Goal: Find specific page/section: Find specific page/section

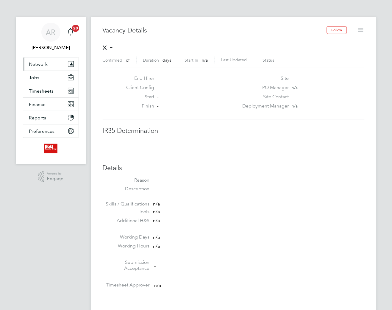
scroll to position [9, 128]
click at [44, 63] on span "Network" at bounding box center [38, 64] width 19 height 6
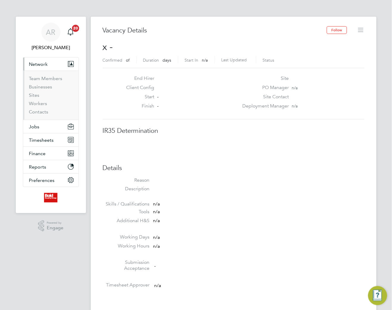
click at [40, 63] on span "Network" at bounding box center [38, 64] width 19 height 6
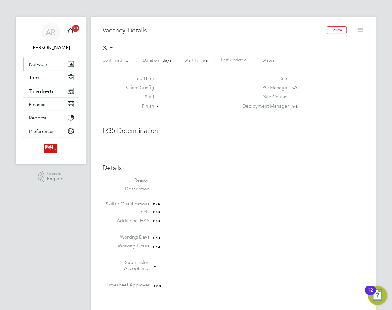
click at [35, 63] on span "Network" at bounding box center [38, 64] width 19 height 6
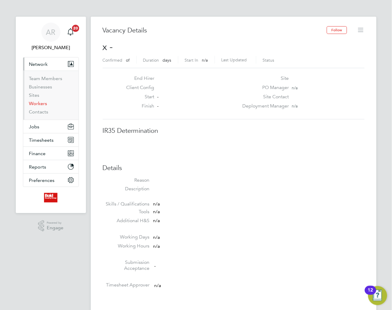
click at [37, 102] on link "Workers" at bounding box center [38, 104] width 18 height 6
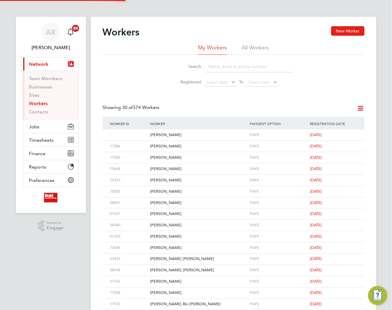
click at [218, 72] on input at bounding box center [249, 67] width 87 height 12
click at [219, 67] on input at bounding box center [249, 67] width 87 height 12
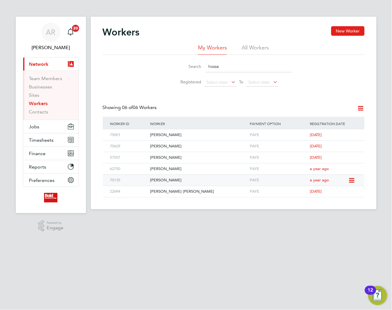
type input "hossa"
click at [165, 181] on div "[PERSON_NAME]" at bounding box center [198, 180] width 100 height 11
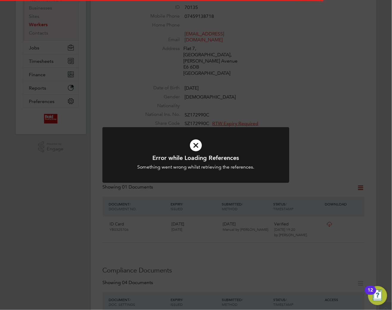
scroll to position [88, 0]
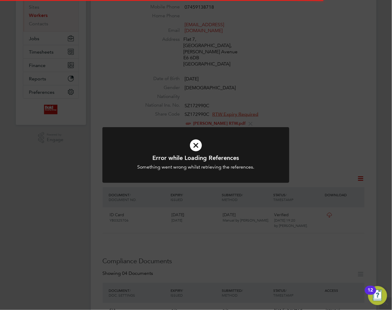
click at [239, 195] on div "Error while Loading References Something went wrong whilst retrieving the refer…" at bounding box center [196, 155] width 392 height 310
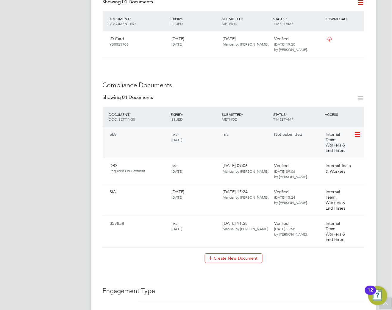
scroll to position [220, 0]
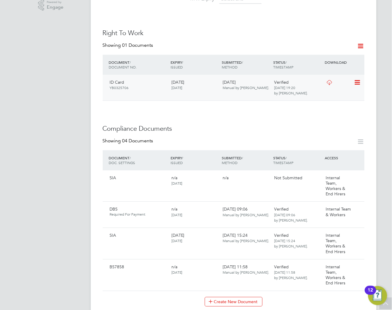
click at [328, 80] on icon at bounding box center [328, 82] width 7 height 5
